Goal: Check status: Check status

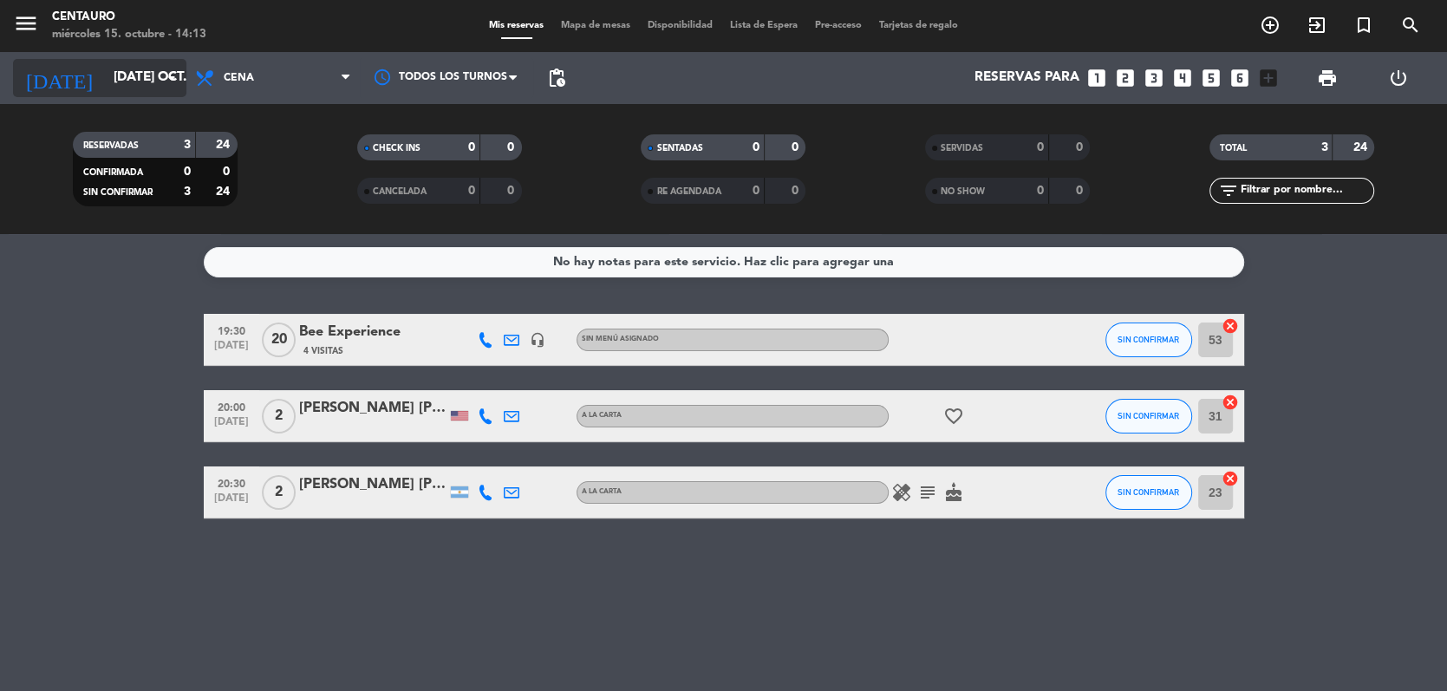
click at [133, 73] on input "[DATE] oct." at bounding box center [191, 78] width 173 height 33
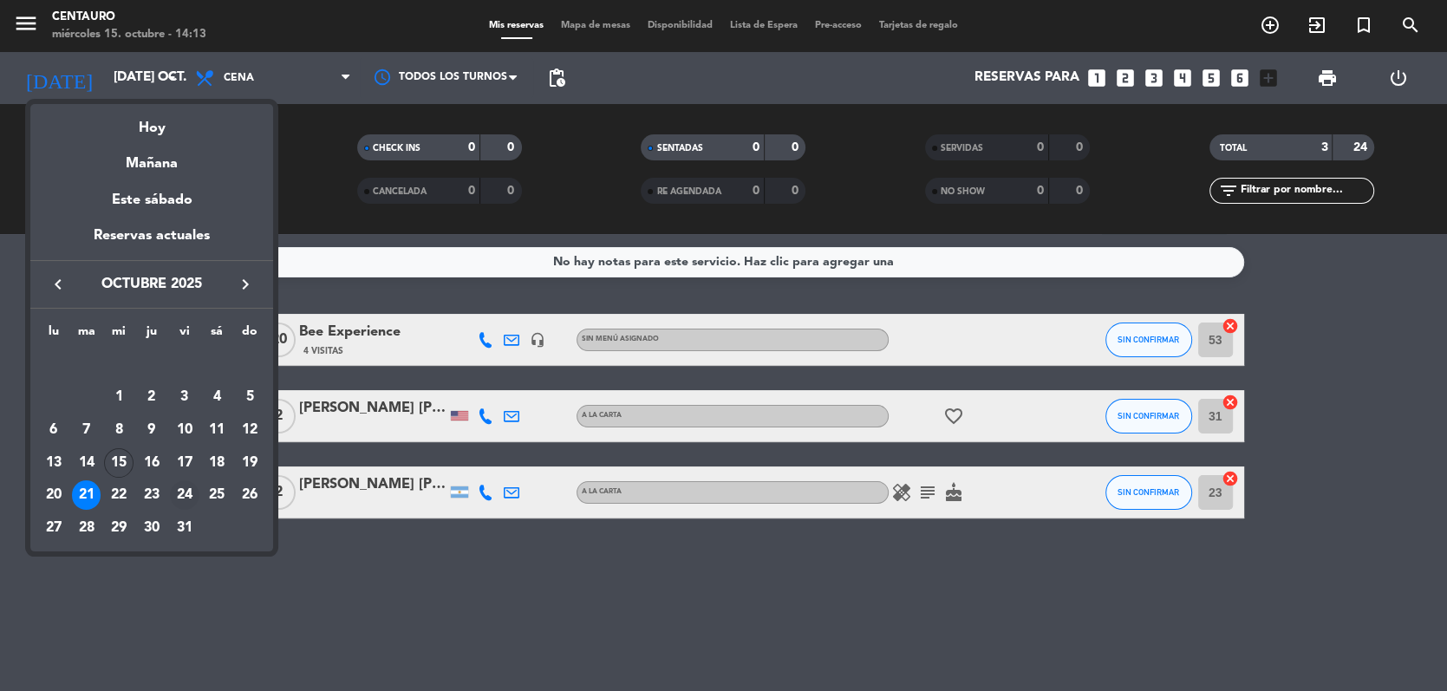
click at [187, 499] on div "24" at bounding box center [184, 494] width 29 height 29
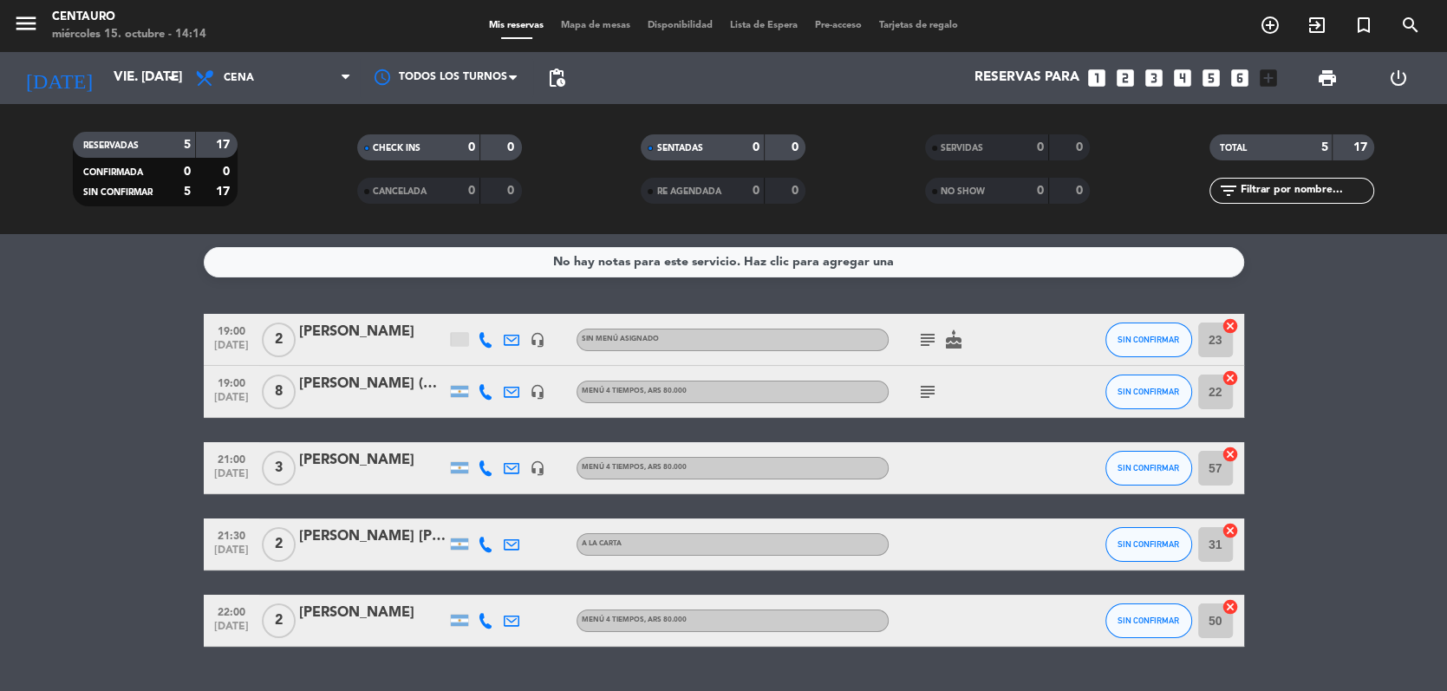
click at [350, 387] on div "Sandra Pederiva (Wines of Argentina)" at bounding box center [372, 384] width 147 height 23
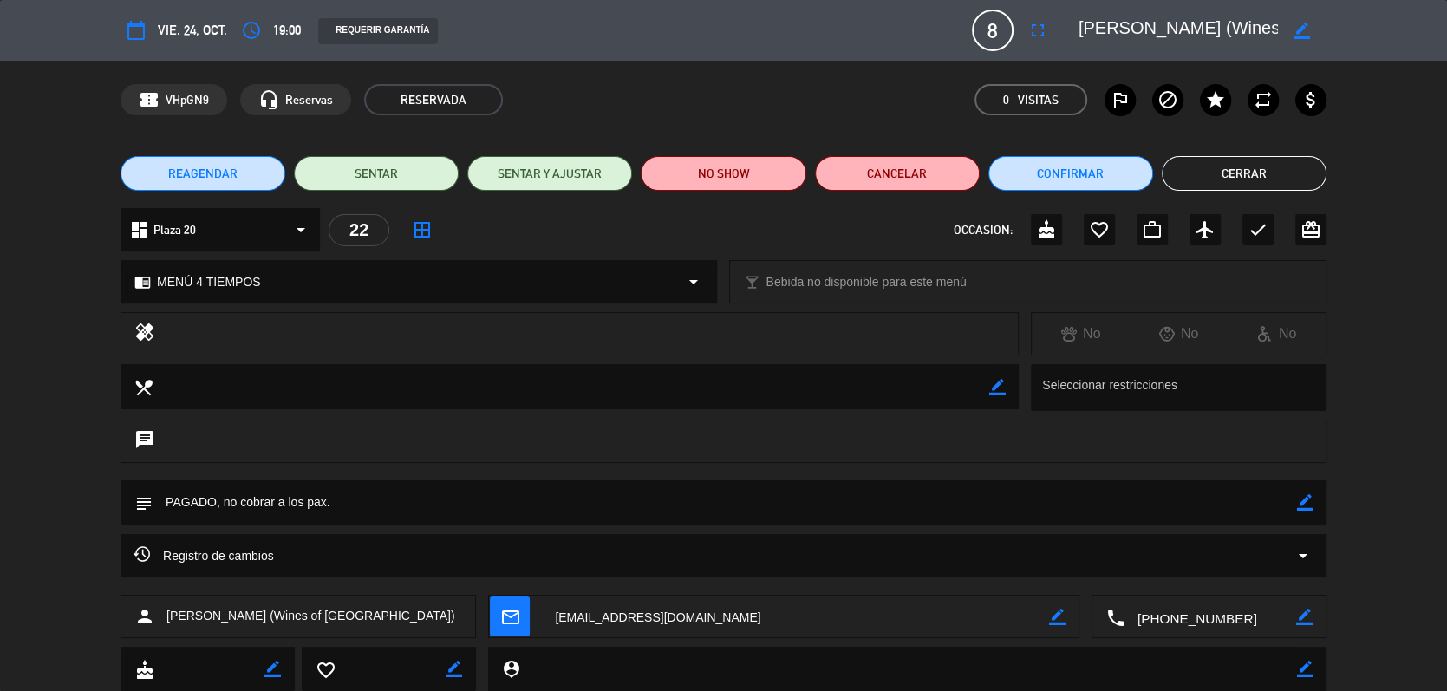
scroll to position [10, 0]
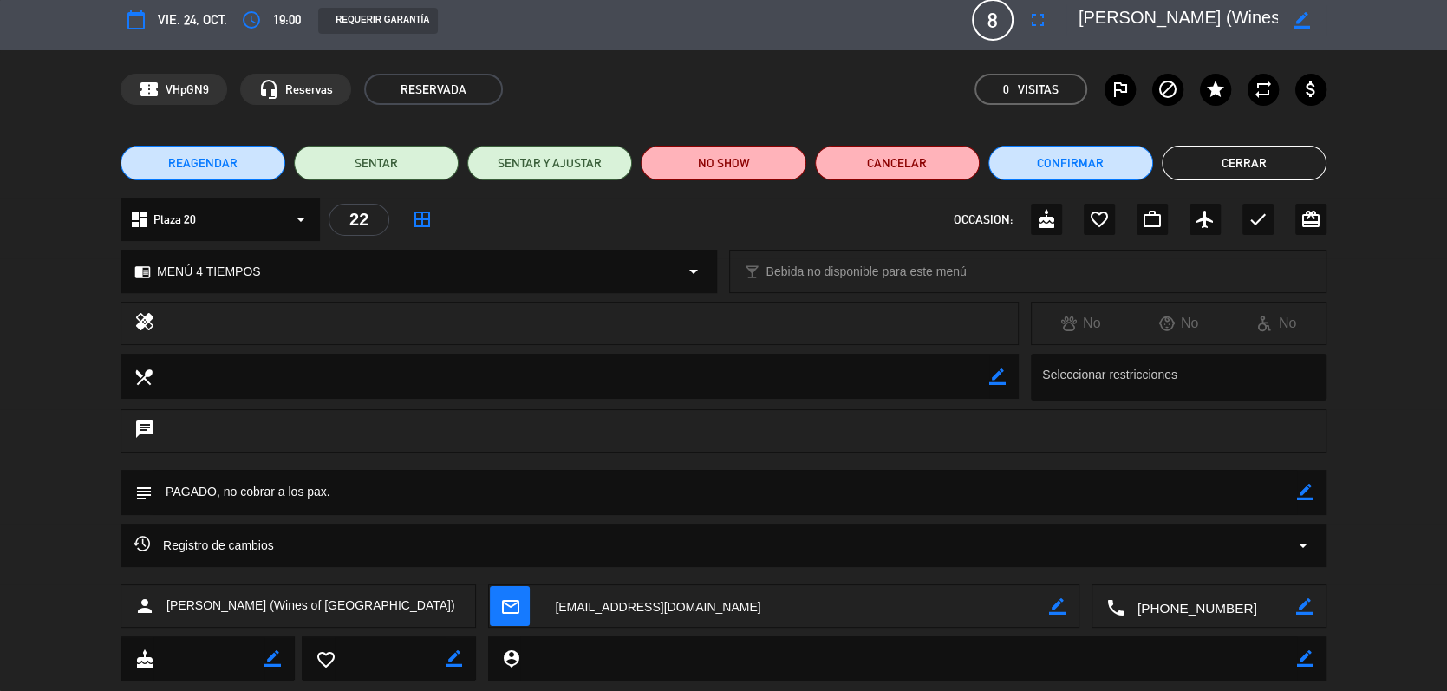
click at [1193, 154] on button "Cerrar" at bounding box center [1243, 163] width 165 height 35
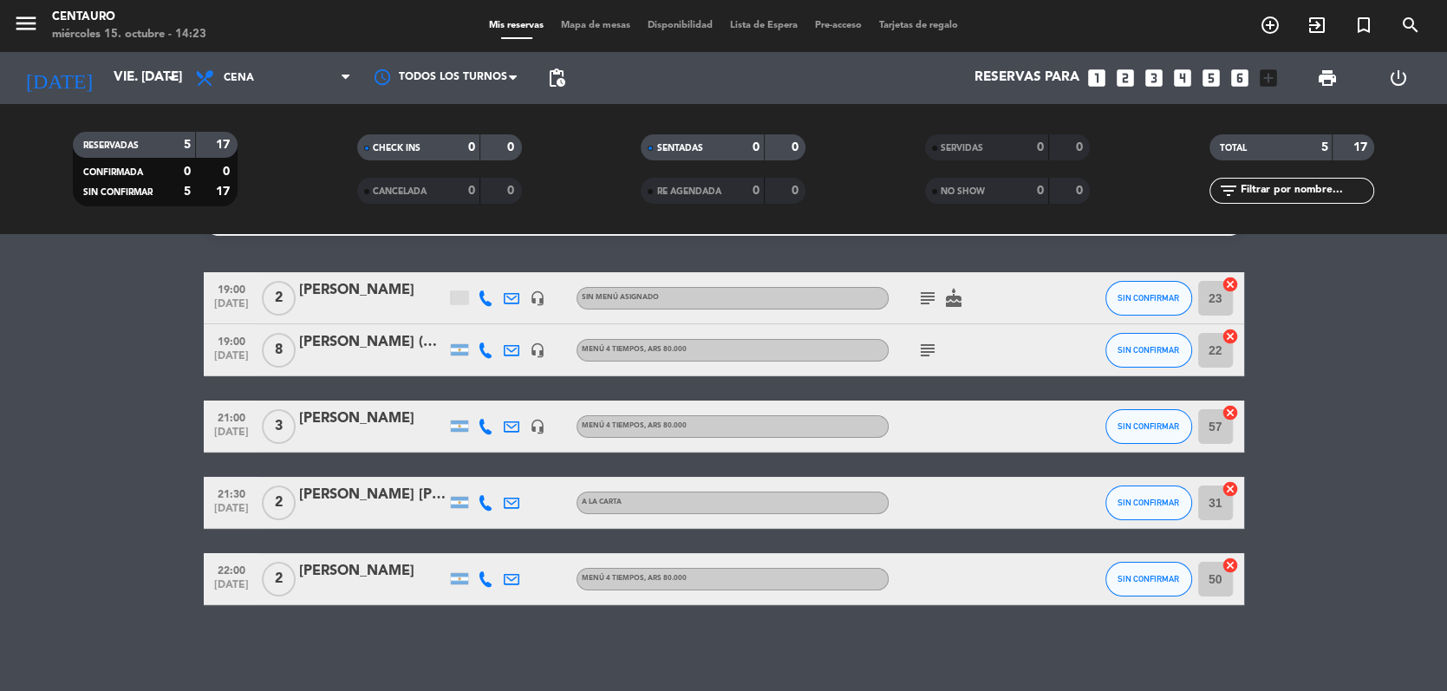
scroll to position [0, 0]
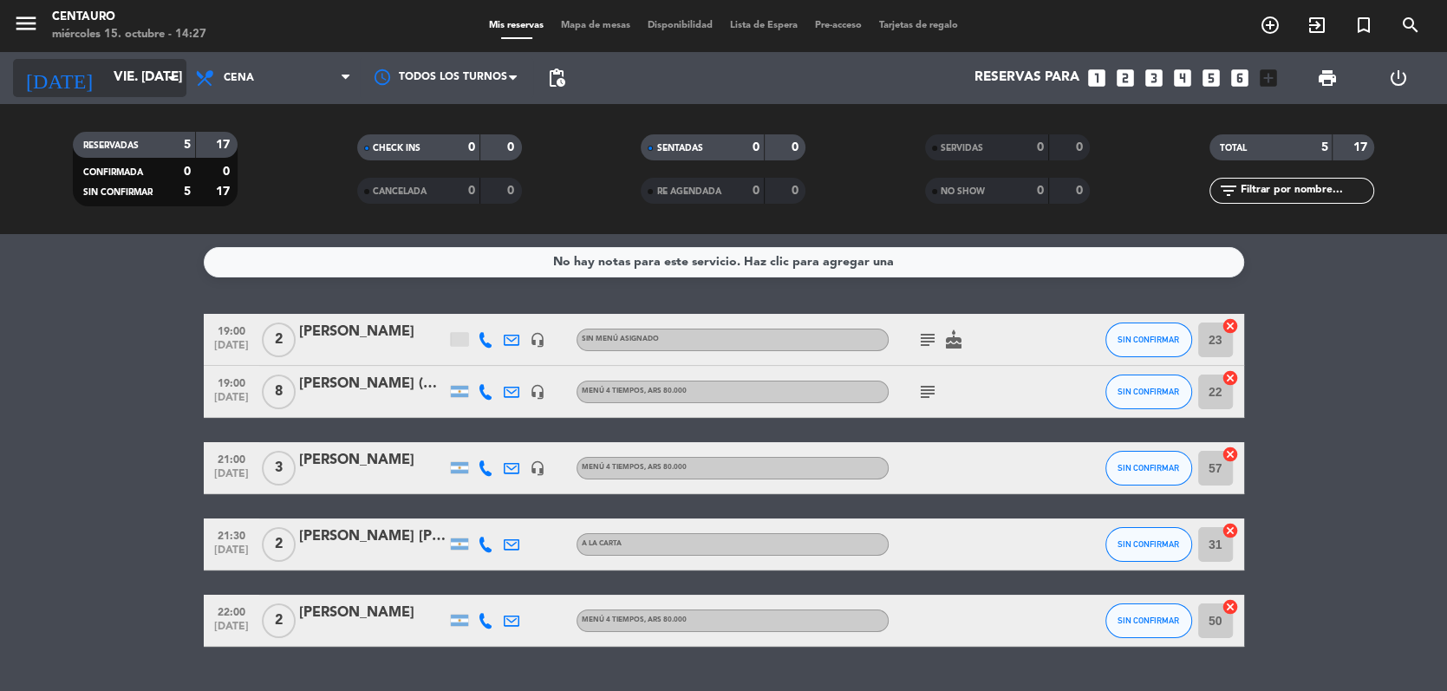
click at [154, 66] on input "vie. 24 oct." at bounding box center [191, 78] width 173 height 33
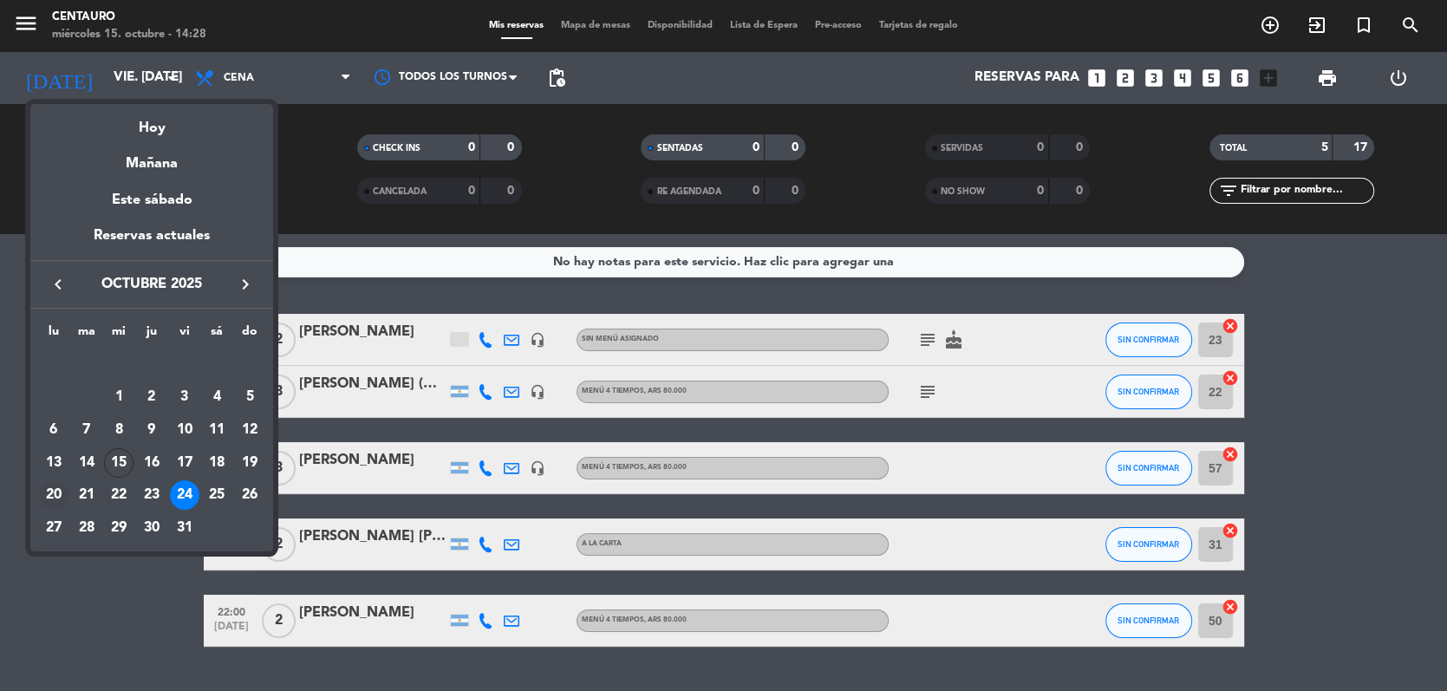
click at [56, 497] on div "20" at bounding box center [53, 494] width 29 height 29
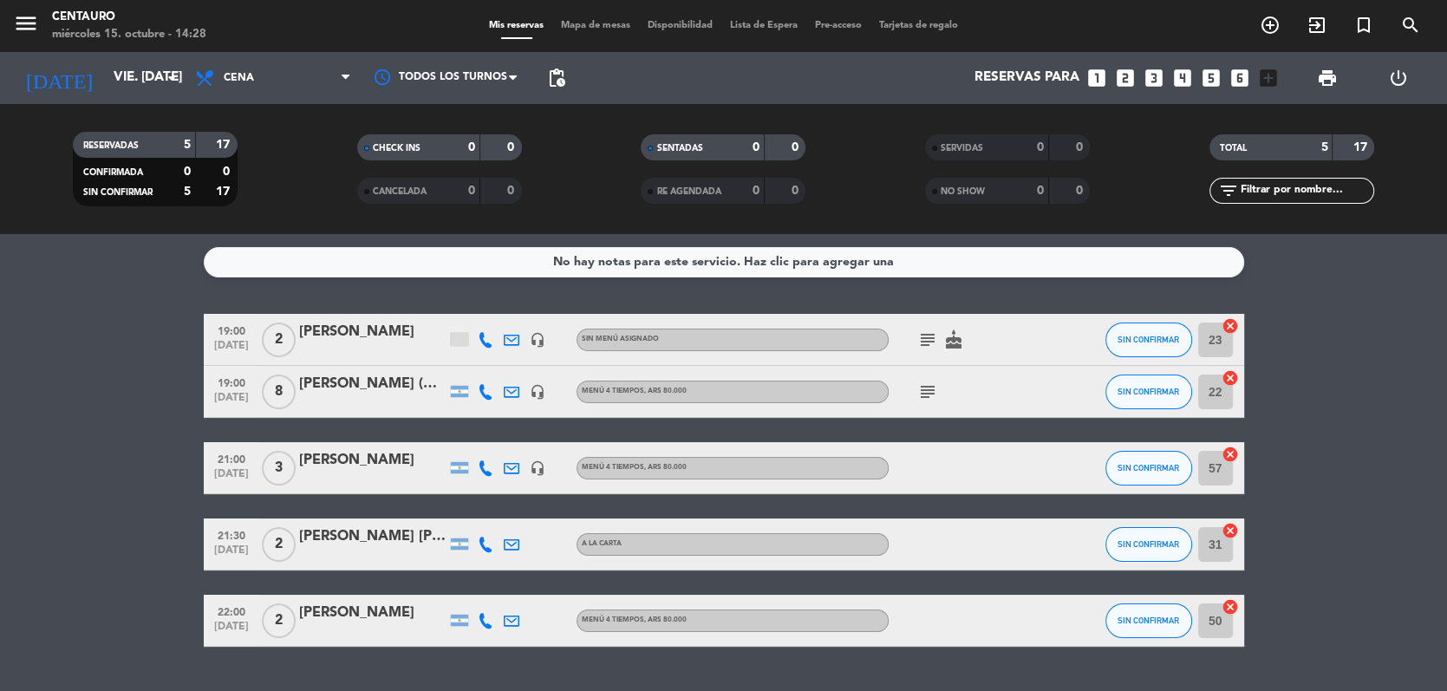
type input "lun. 20 oct."
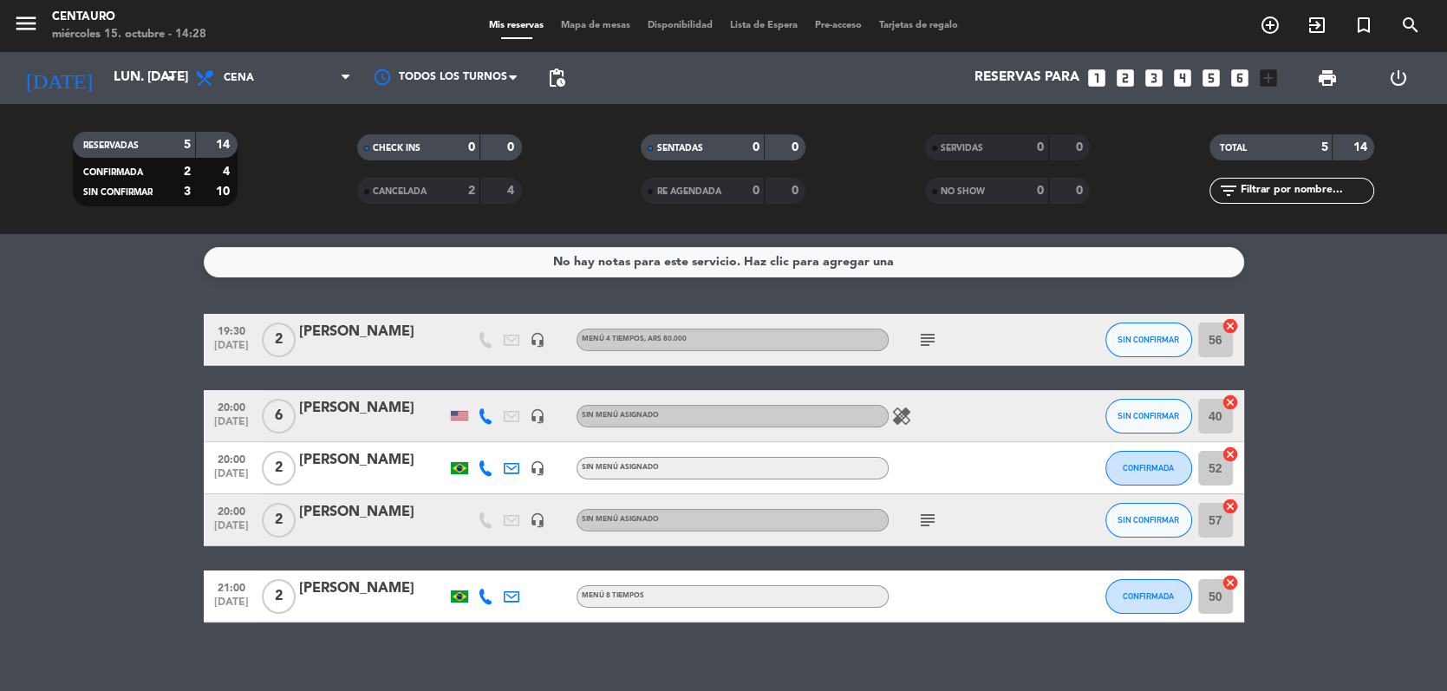
click at [466, 192] on div "2" at bounding box center [457, 191] width 35 height 20
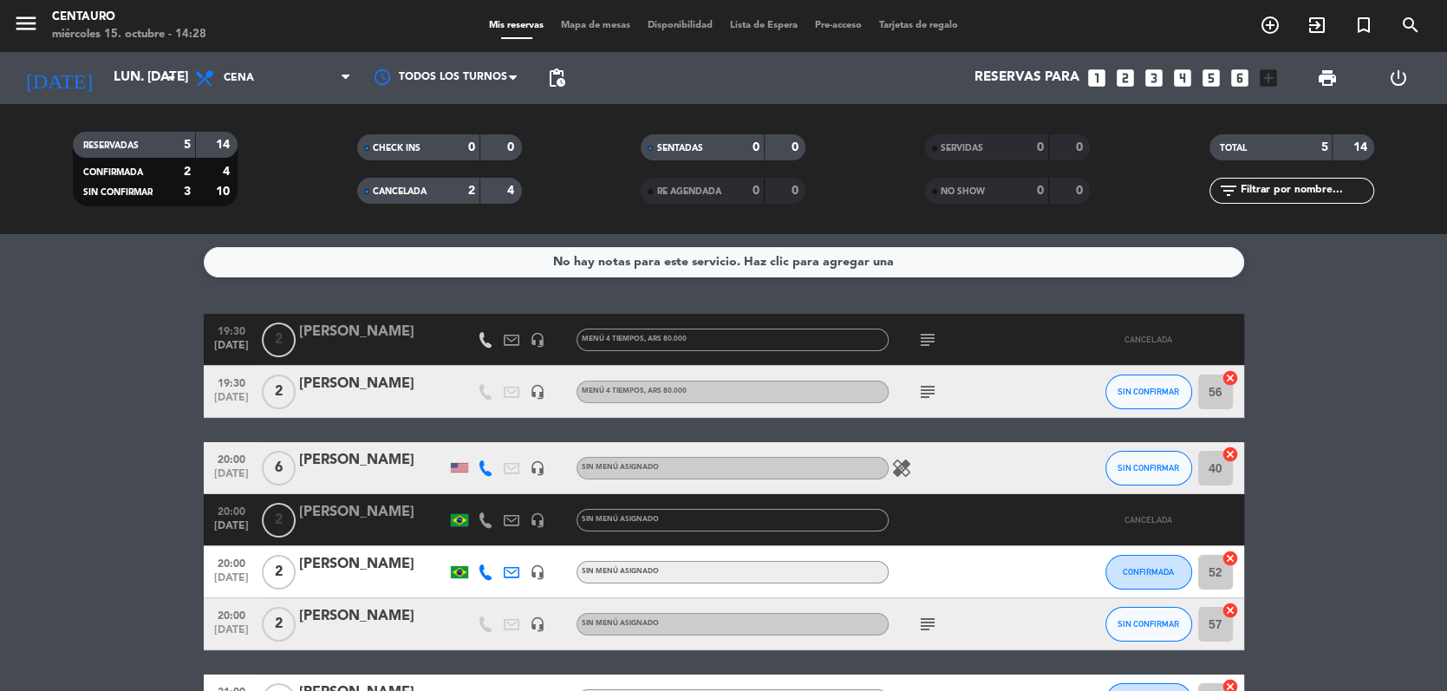
click at [468, 195] on strong "2" at bounding box center [471, 191] width 7 height 12
